Goal: Task Accomplishment & Management: Use online tool/utility

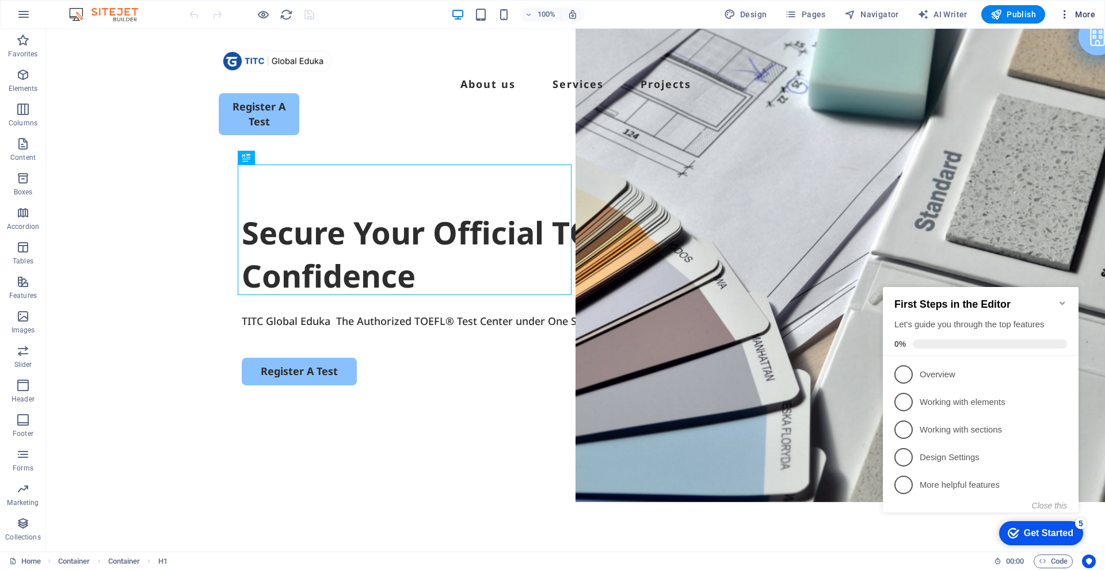
click at [1067, 17] on icon "button" at bounding box center [1065, 15] width 12 height 12
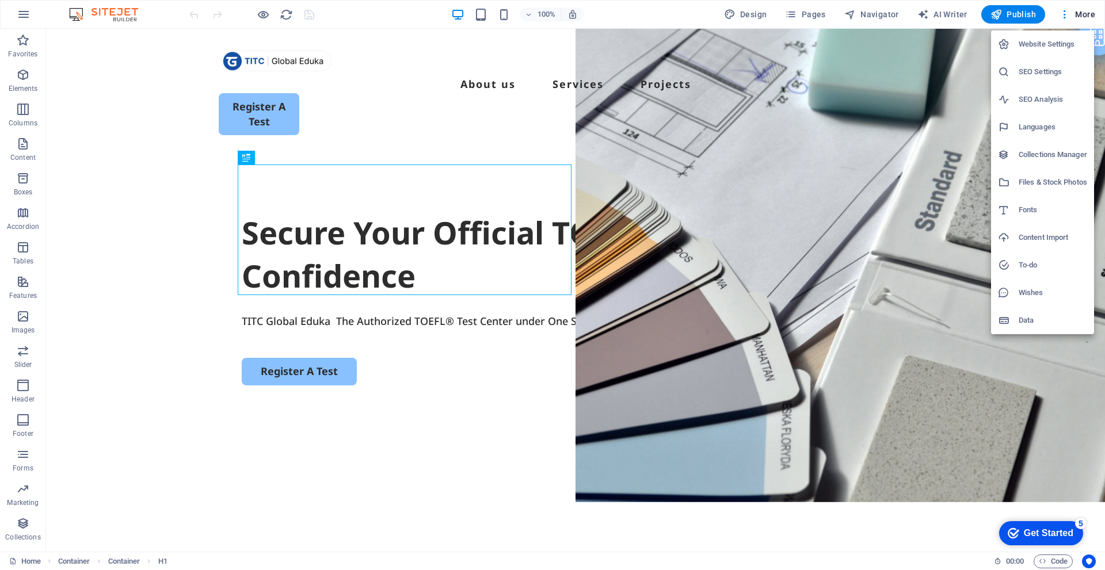
click at [1052, 46] on h6 "Website Settings" at bounding box center [1052, 44] width 68 height 14
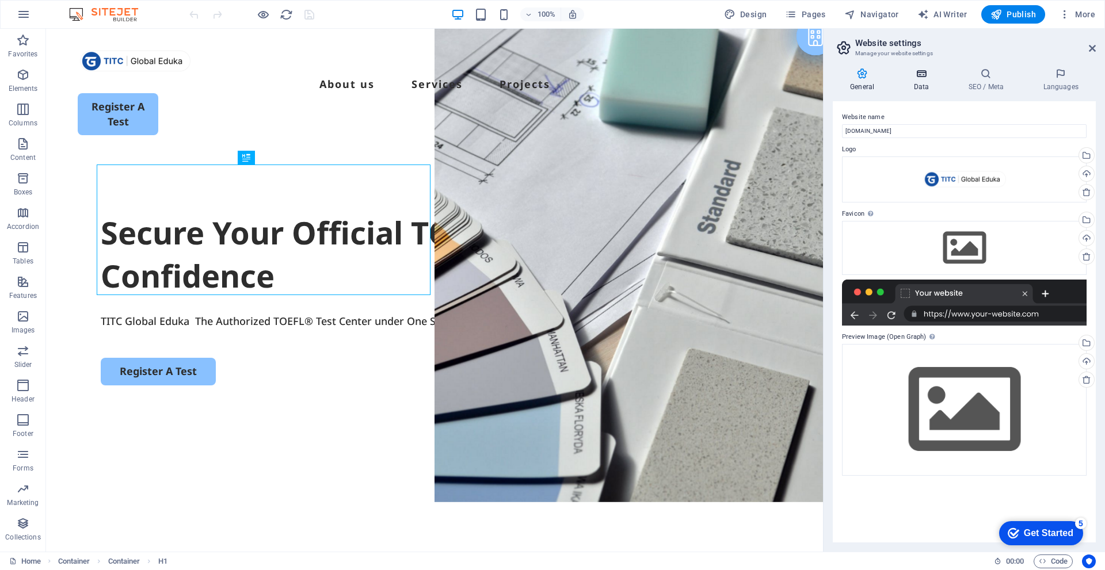
click at [927, 72] on icon at bounding box center [921, 74] width 50 height 12
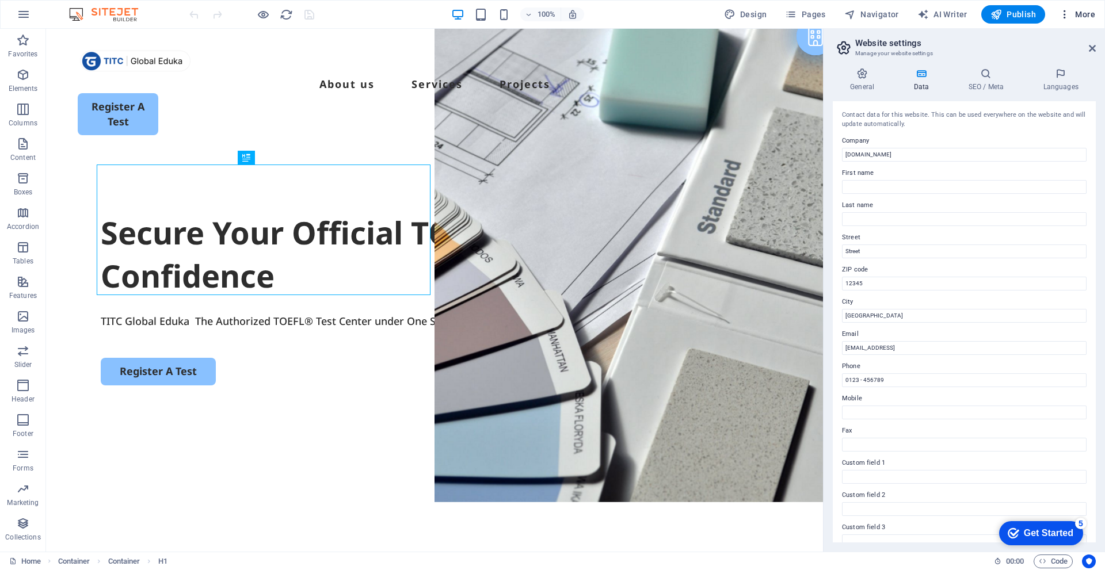
click at [1072, 7] on button "More" at bounding box center [1076, 14] width 45 height 18
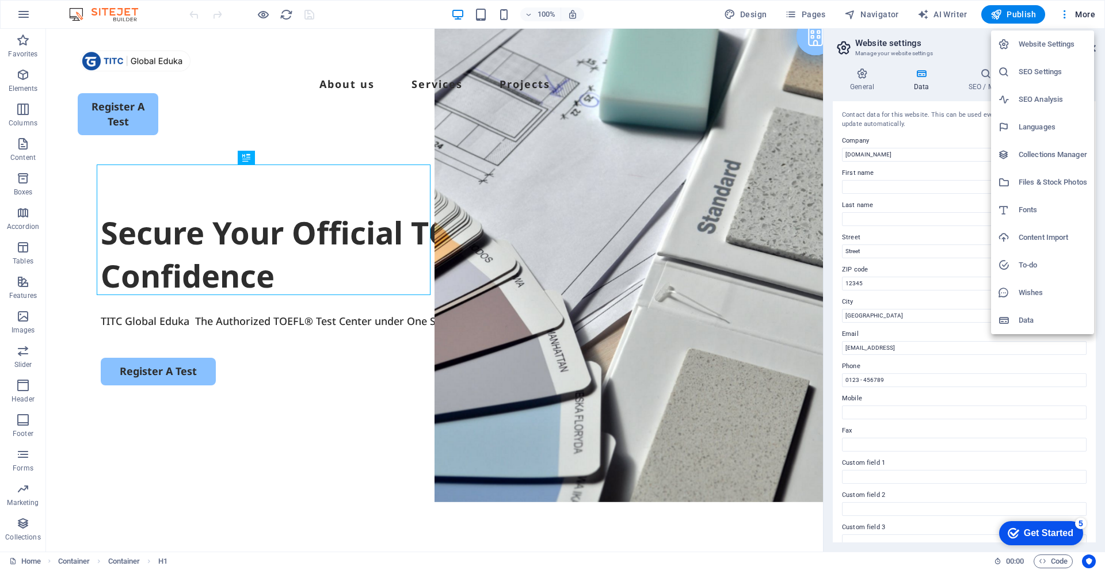
click at [1043, 104] on h6 "SEO Analysis" at bounding box center [1052, 100] width 68 height 14
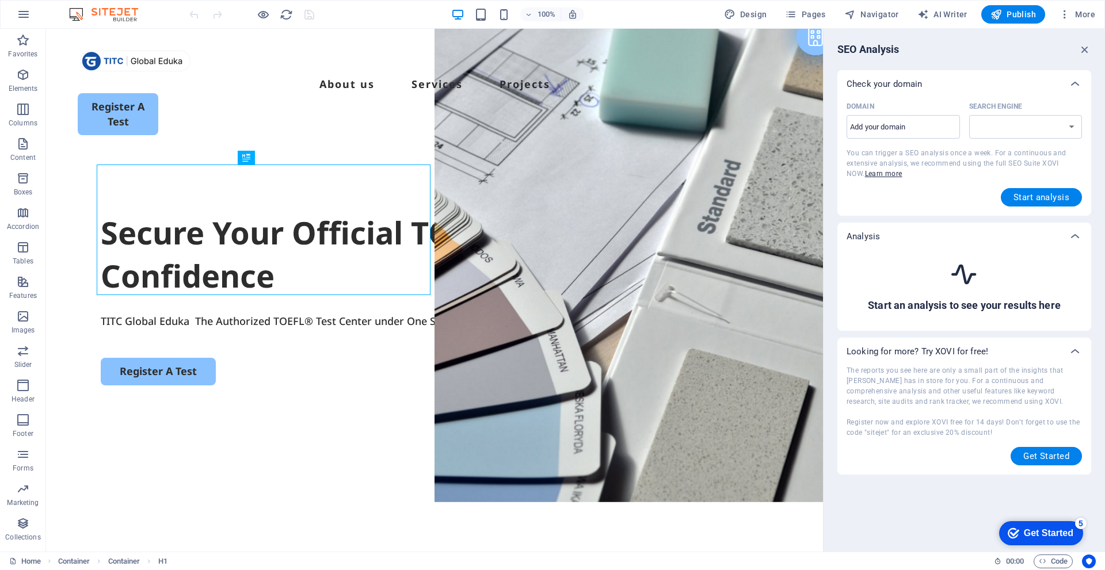
select select "[DOMAIN_NAME]"
click at [932, 129] on input "Domain ​" at bounding box center [902, 127] width 113 height 18
click at [1039, 125] on select "[DOMAIN_NAME] [DOMAIN_NAME] [DOMAIN_NAME] [DOMAIN_NAME] [DOMAIN_NAME] [DOMAIN_N…" at bounding box center [1025, 127] width 113 height 24
click at [1034, 87] on div "Check your domain" at bounding box center [953, 84] width 215 height 12
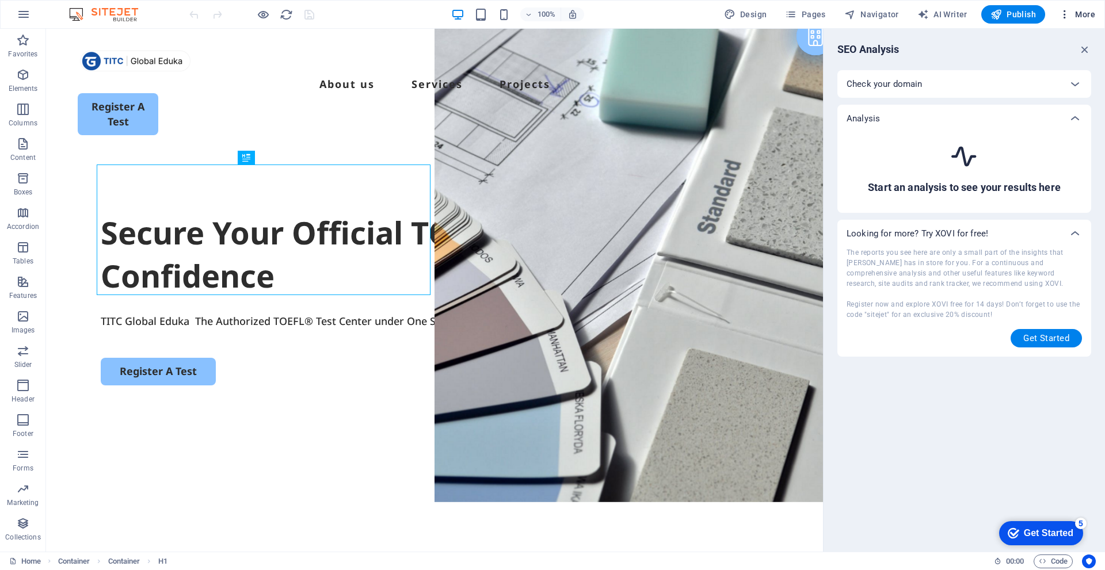
click at [1060, 14] on icon "button" at bounding box center [1065, 15] width 12 height 12
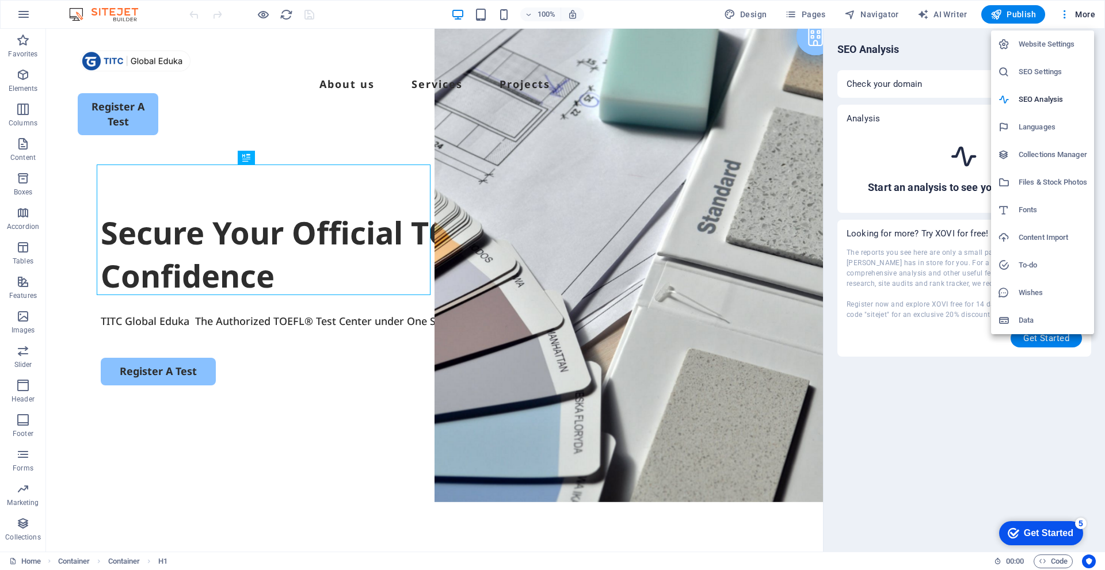
click at [24, 10] on div at bounding box center [552, 285] width 1105 height 570
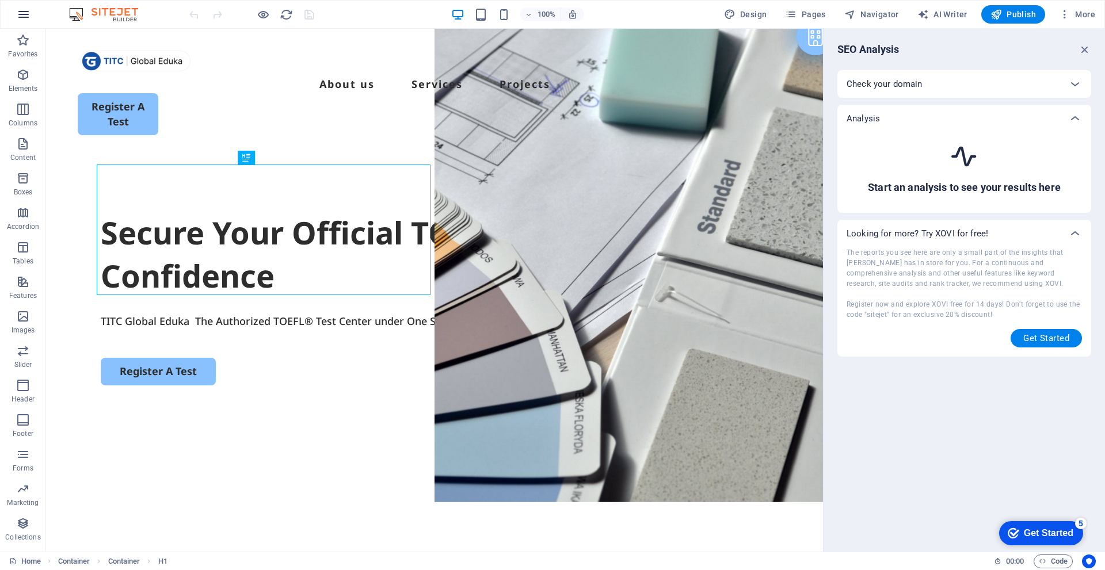
click at [24, 14] on icon "button" at bounding box center [24, 14] width 14 height 14
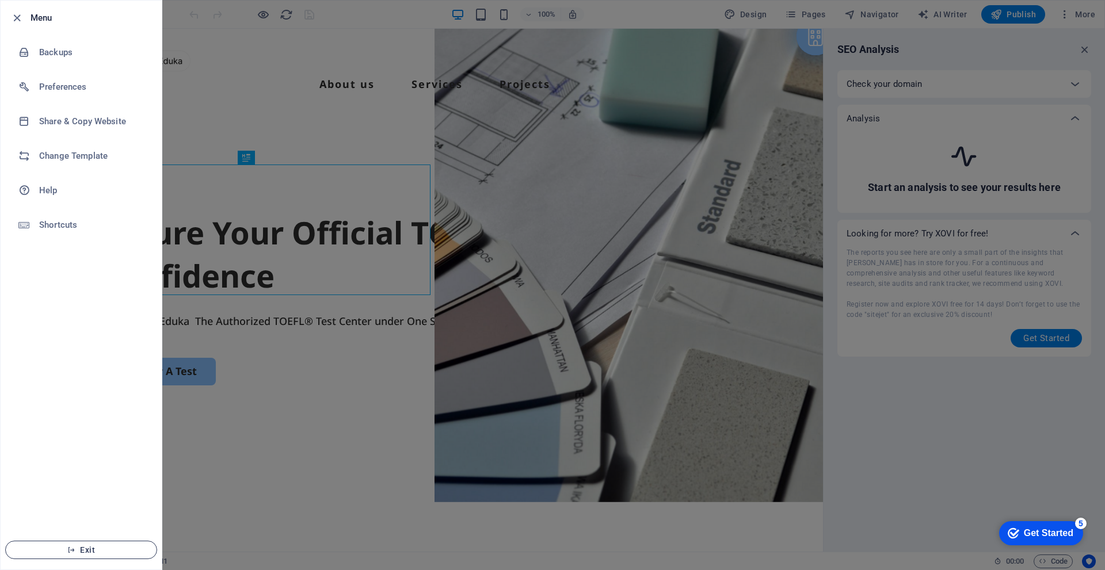
click at [89, 548] on span "Exit" at bounding box center [81, 549] width 132 height 9
